Goal: Information Seeking & Learning: Learn about a topic

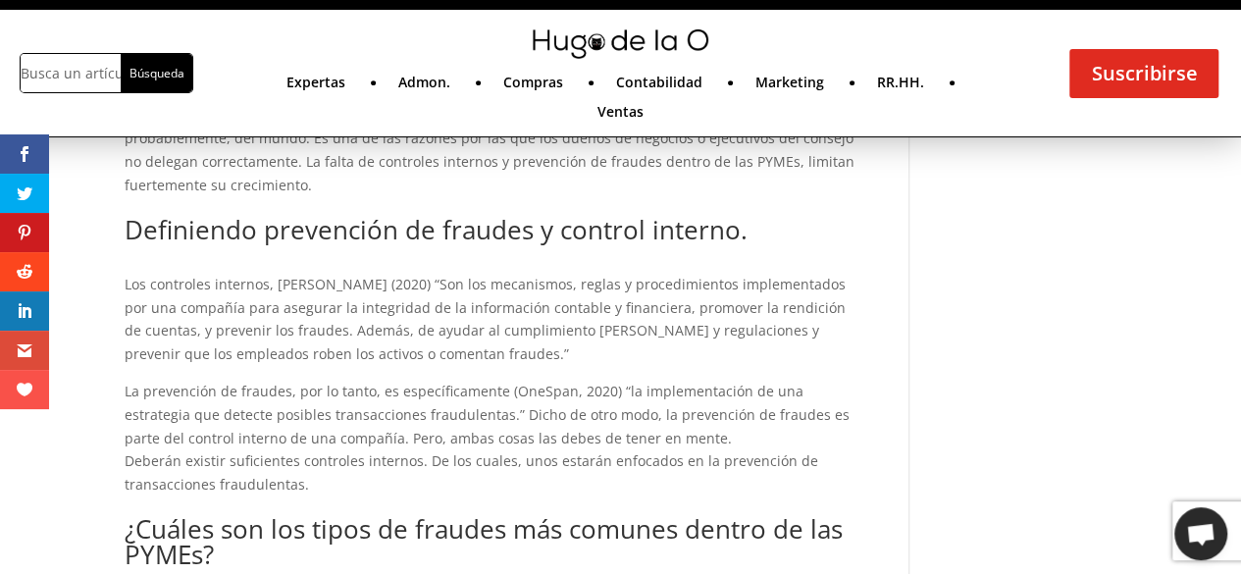
scroll to position [775, 0]
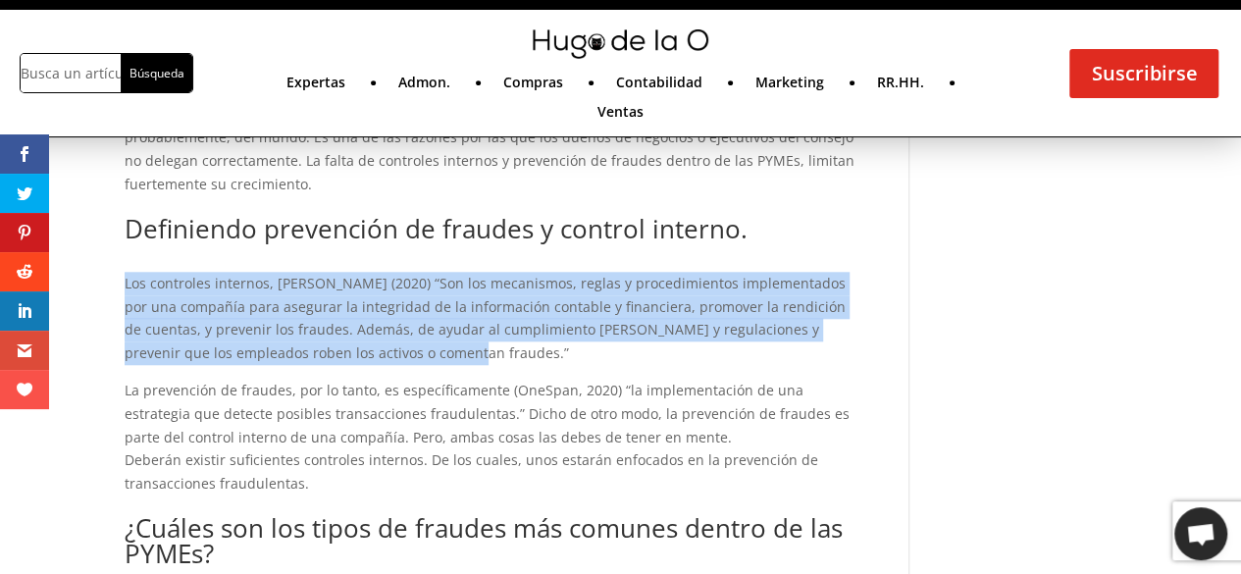
drag, startPoint x: 387, startPoint y: 346, endPoint x: 106, endPoint y: 285, distance: 287.9
copy p "Los controles internos, [PERSON_NAME] (2020) “Son los mecanismos, reglas y proc…"
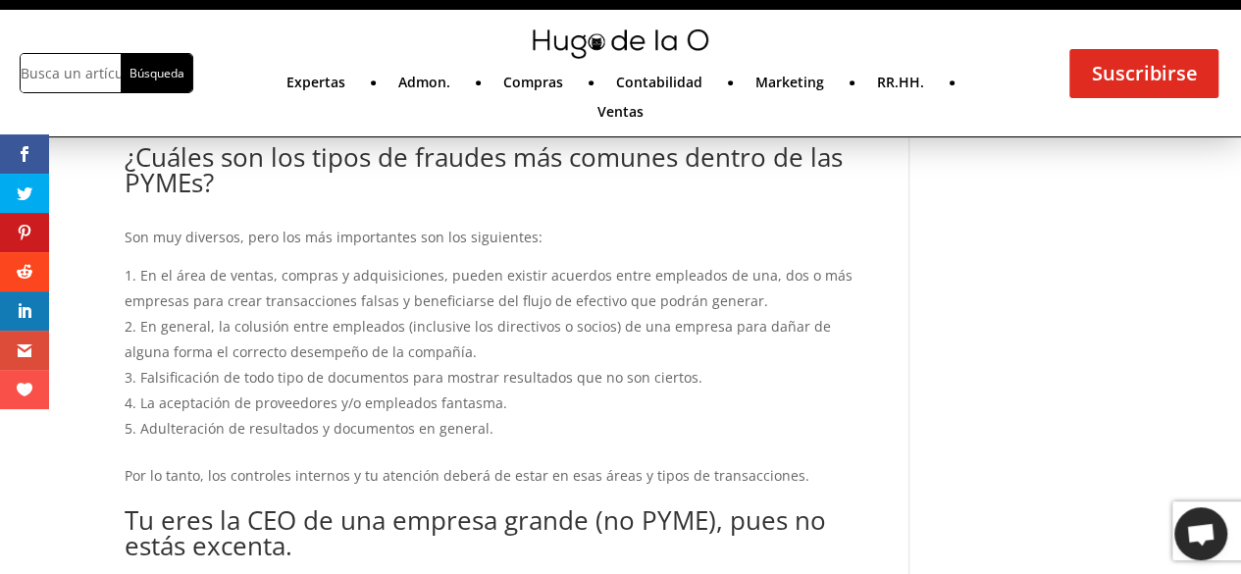
scroll to position [1146, 0]
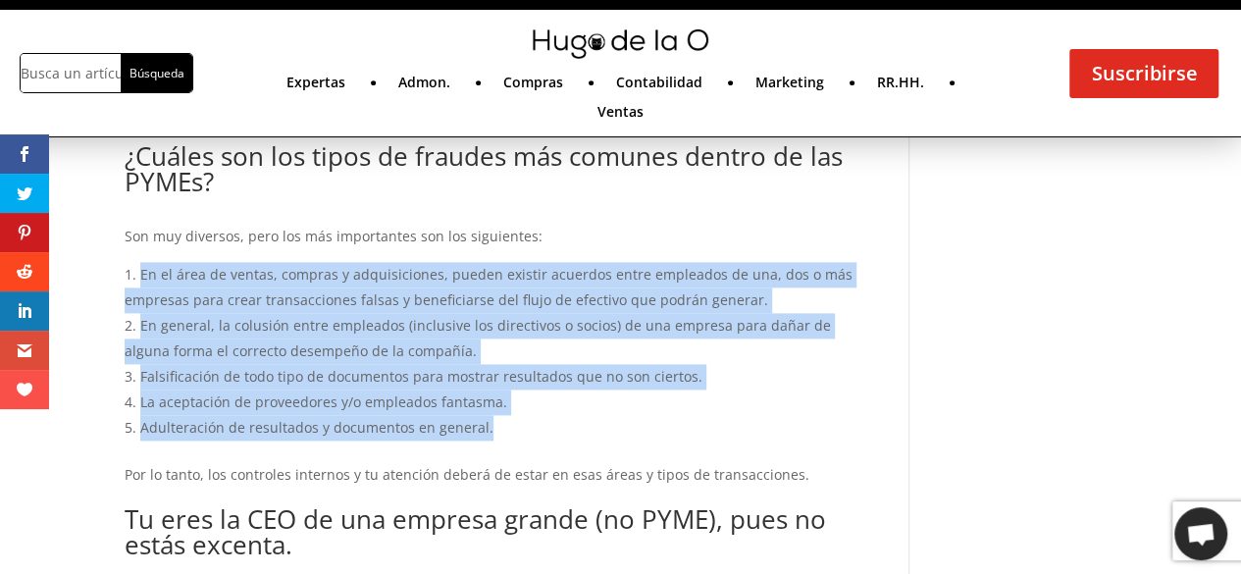
drag, startPoint x: 546, startPoint y: 424, endPoint x: 69, endPoint y: 275, distance: 500.3
copy ol "En el área de ventas, compras y adquisiciones, pueden existir acuerdos entre em…"
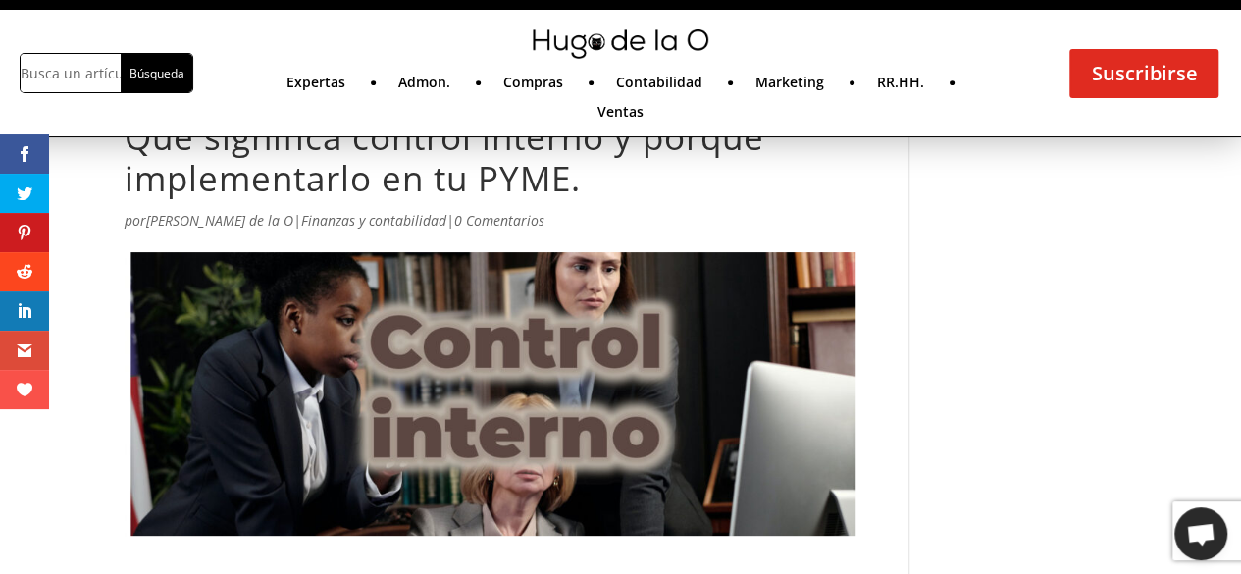
scroll to position [0, 0]
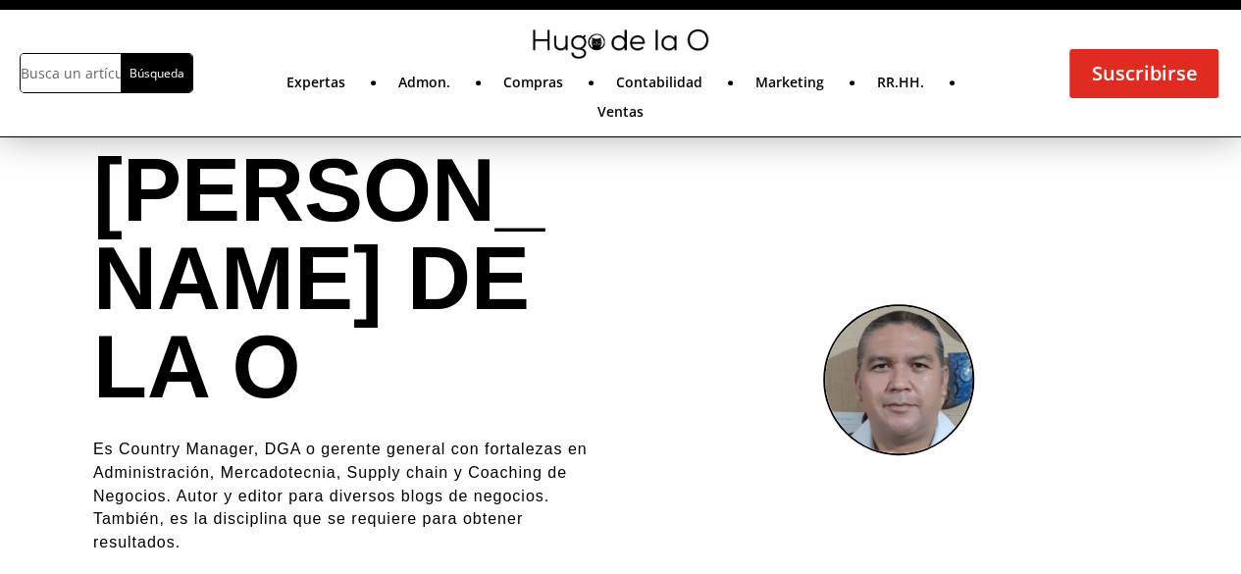
scroll to position [196, 0]
